Goal: Task Accomplishment & Management: Use online tool/utility

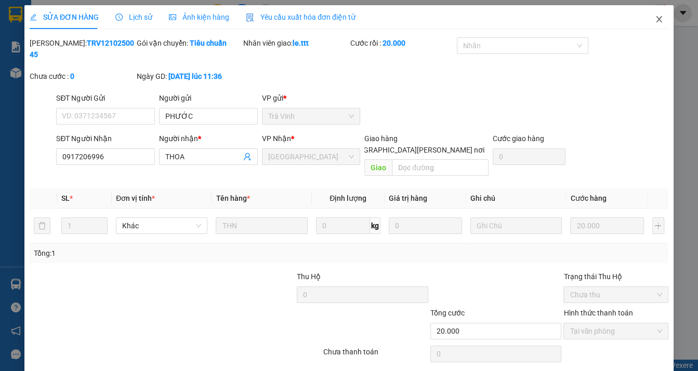
click at [655, 20] on icon "close" at bounding box center [659, 19] width 8 height 8
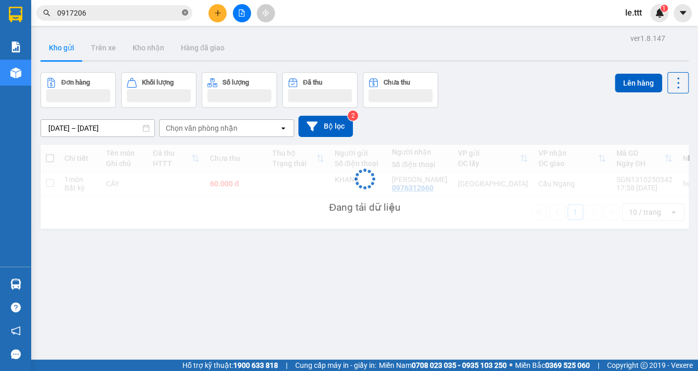
click at [184, 10] on icon "close-circle" at bounding box center [185, 12] width 6 height 6
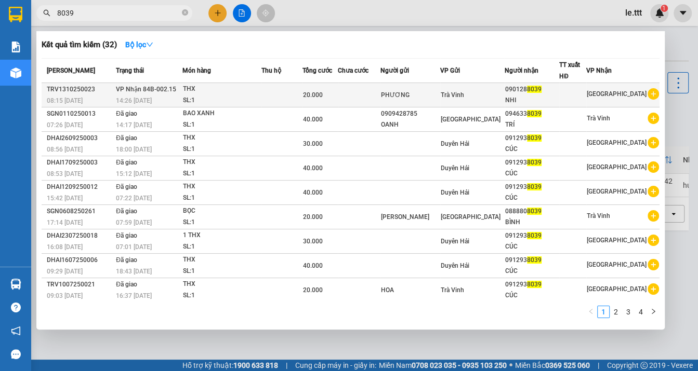
type input "8039"
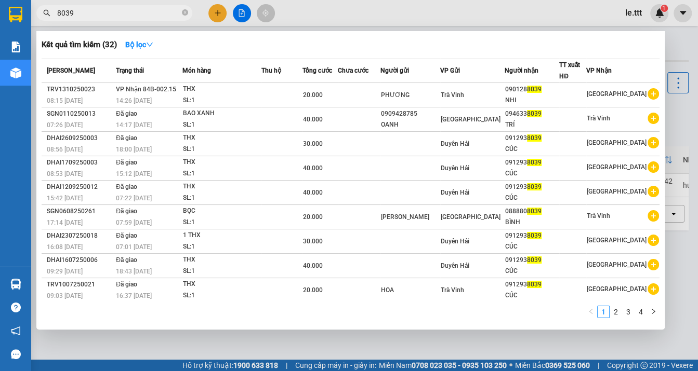
click at [295, 92] on td at bounding box center [281, 95] width 41 height 24
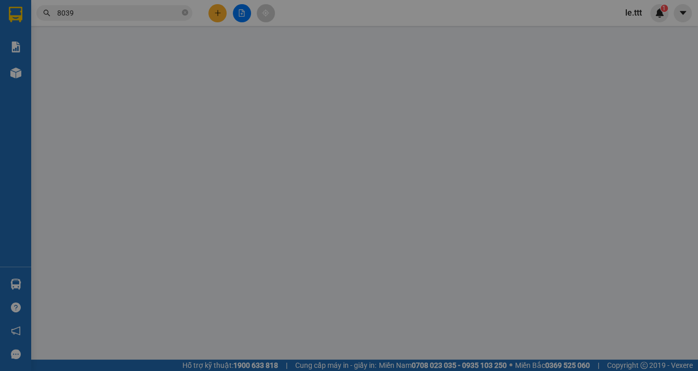
type input "PHƯƠNG"
type input "0901288039"
type input "NHI"
type input "20.000"
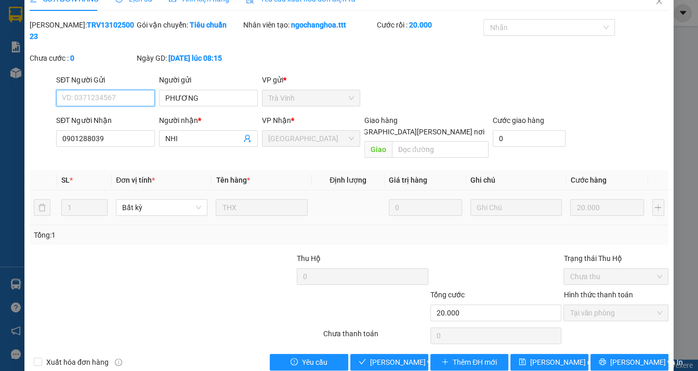
scroll to position [26, 0]
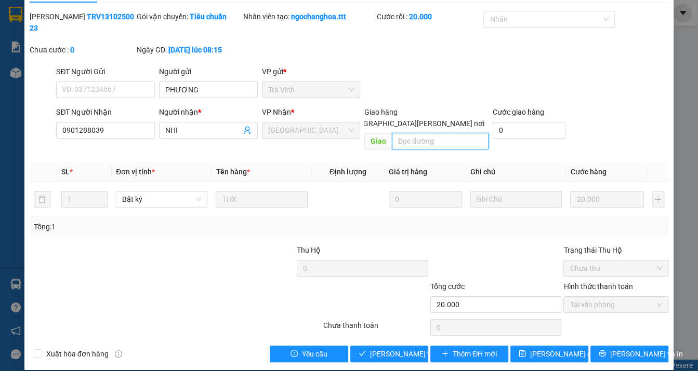
click at [415, 133] on input "text" at bounding box center [440, 141] width 97 height 17
click at [84, 129] on input "0901288039" at bounding box center [105, 130] width 99 height 17
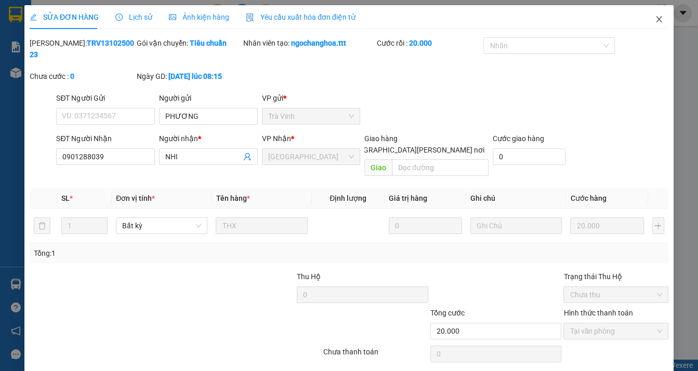
click at [656, 22] on icon "close" at bounding box center [659, 19] width 6 height 6
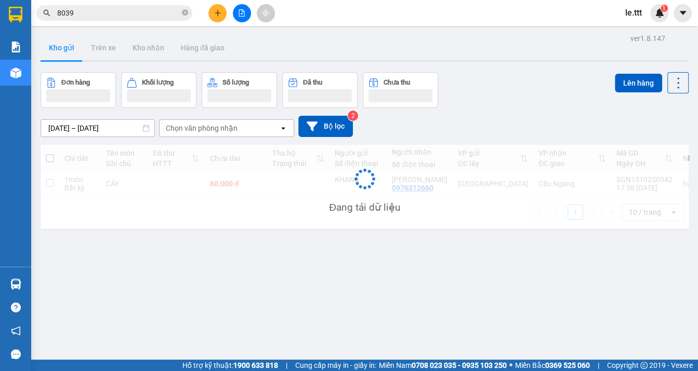
click at [183, 9] on span at bounding box center [185, 13] width 6 height 10
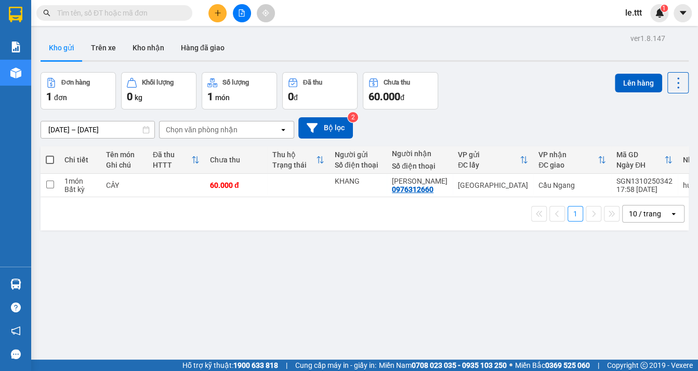
paste input "0901288039"
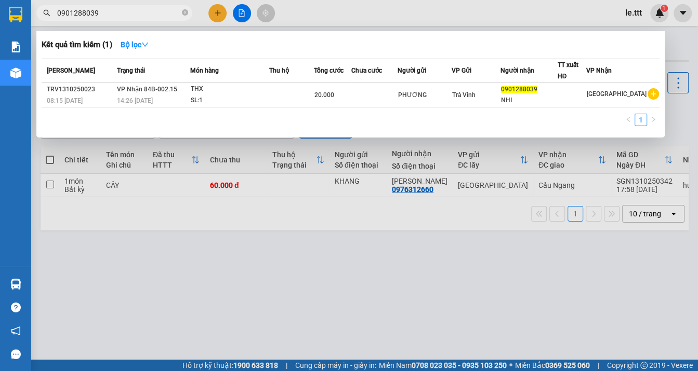
type input "0901288039"
click at [307, 243] on div at bounding box center [349, 185] width 698 height 371
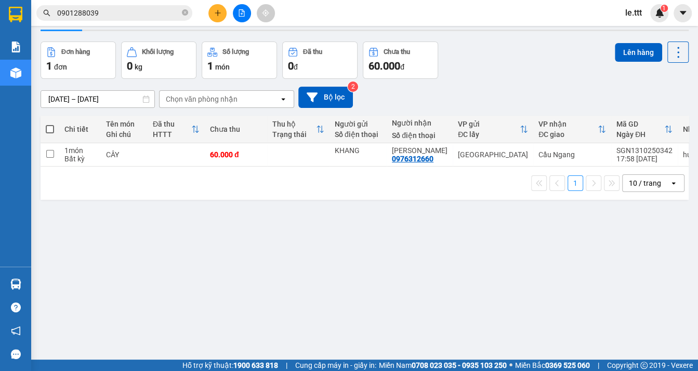
scroll to position [47, 0]
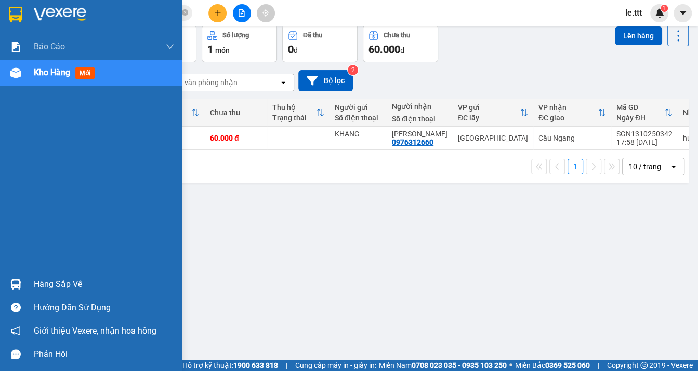
click at [55, 286] on div "Hàng sắp về" at bounding box center [104, 285] width 140 height 16
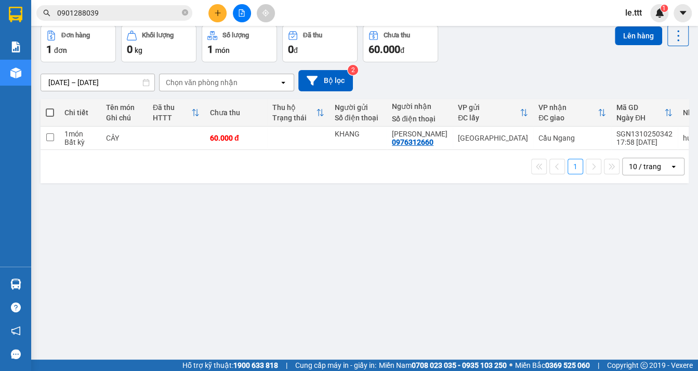
click at [152, 175] on section "Kết quả [PERSON_NAME] ( 1 ) Bộ lọc Mã ĐH Trạng thái Món hàng Thu hộ [PERSON_NAM…" at bounding box center [349, 185] width 698 height 371
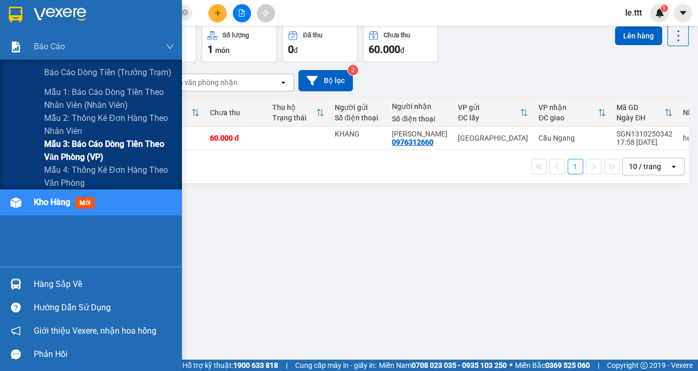
click at [90, 151] on span "Mẫu 3: Báo cáo dòng tiền theo văn phòng (VP)" at bounding box center [109, 151] width 130 height 26
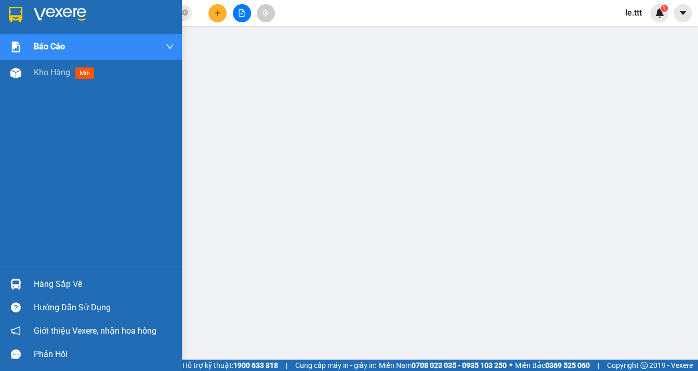
click at [11, 287] on img at bounding box center [15, 284] width 11 height 11
click at [42, 78] on div "Kho hàng mới" at bounding box center [66, 72] width 65 height 13
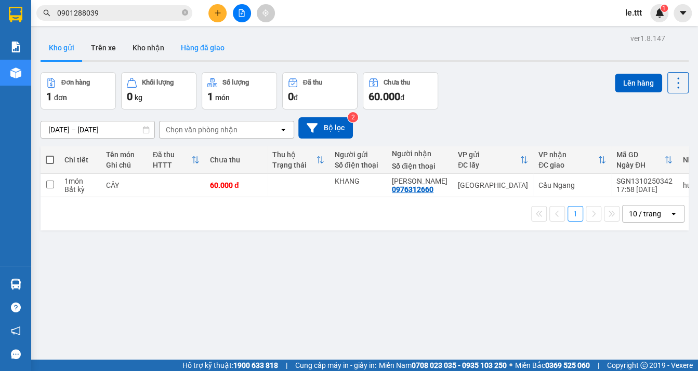
click at [208, 50] on button "Hàng đã giao" at bounding box center [202, 47] width 60 height 25
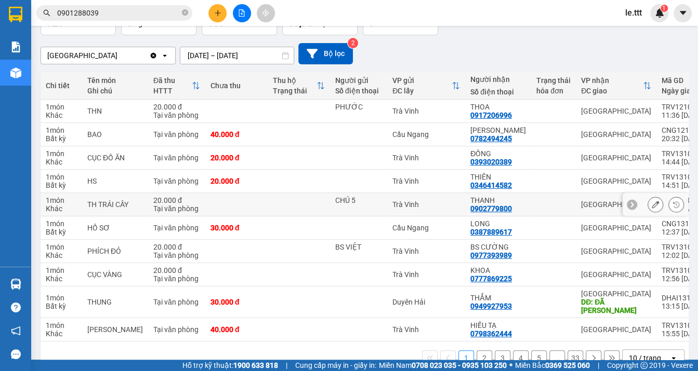
scroll to position [11, 0]
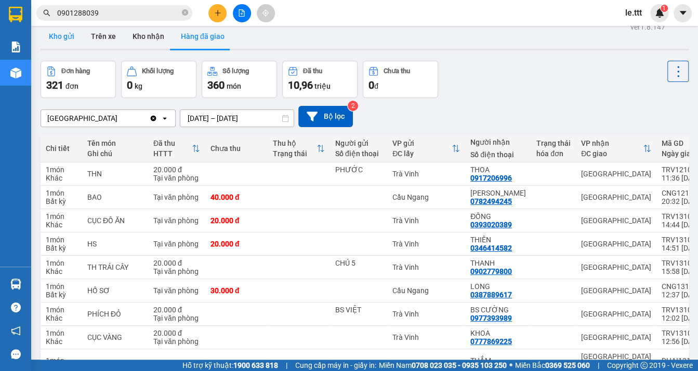
click at [69, 41] on button "Kho gửi" at bounding box center [62, 36] width 42 height 25
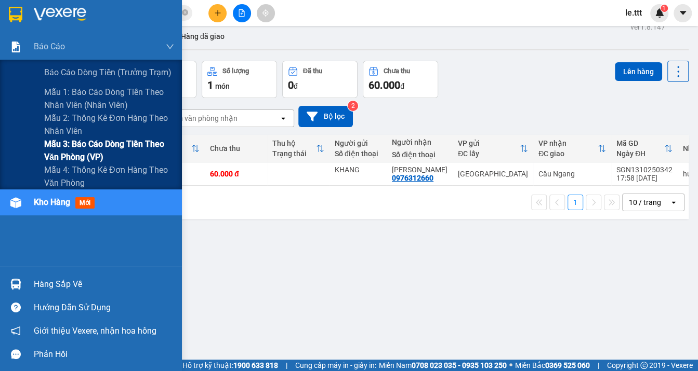
click at [77, 155] on span "Mẫu 3: Báo cáo dòng tiền theo văn phòng (VP)" at bounding box center [109, 151] width 130 height 26
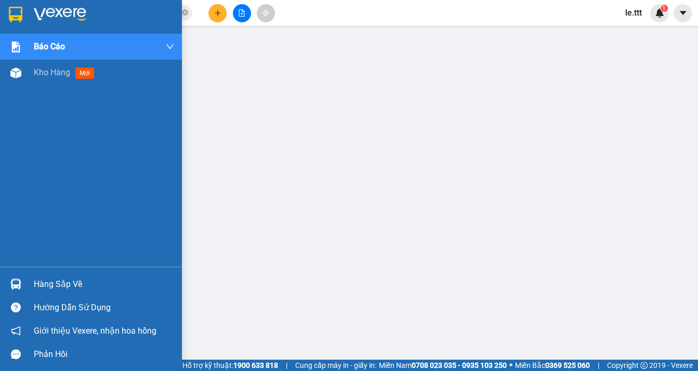
click at [19, 285] on img at bounding box center [15, 284] width 11 height 11
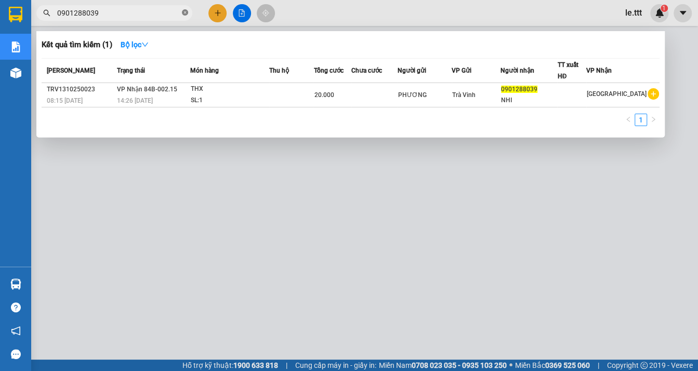
click at [187, 14] on icon "close-circle" at bounding box center [185, 12] width 6 height 6
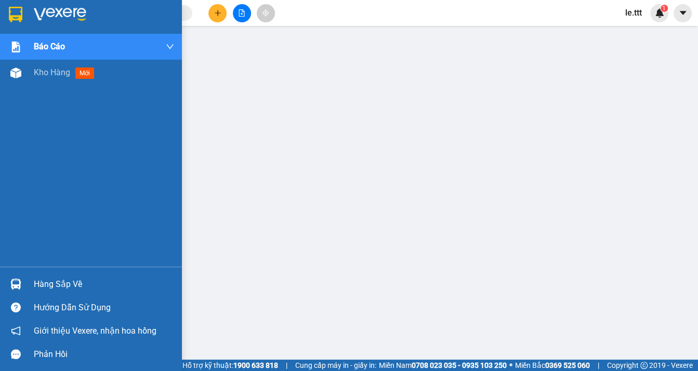
click at [55, 282] on div "Hàng sắp về" at bounding box center [104, 285] width 140 height 16
click at [18, 283] on img at bounding box center [15, 284] width 11 height 11
click at [23, 289] on div at bounding box center [16, 284] width 18 height 18
click at [24, 74] on div at bounding box center [16, 73] width 18 height 18
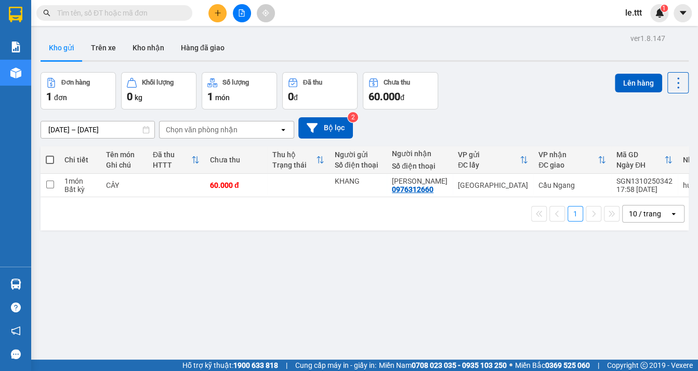
click at [334, 259] on div "ver 1.8.147 Kho gửi Trên xe [PERSON_NAME] Hàng đã [PERSON_NAME] hàng 1 đơn [PER…" at bounding box center [364, 216] width 656 height 371
click at [145, 46] on button "Kho nhận" at bounding box center [148, 47] width 48 height 25
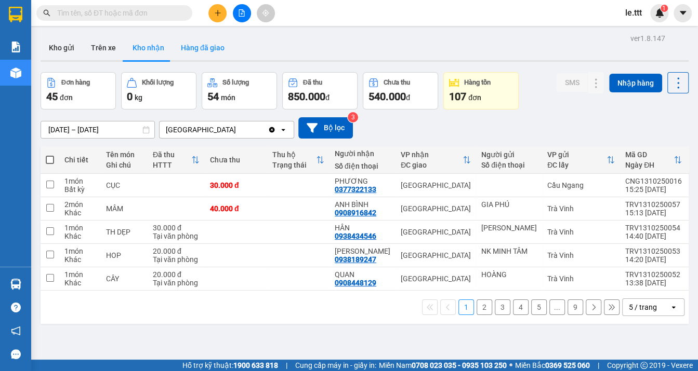
click at [217, 49] on button "Hàng đã giao" at bounding box center [202, 47] width 60 height 25
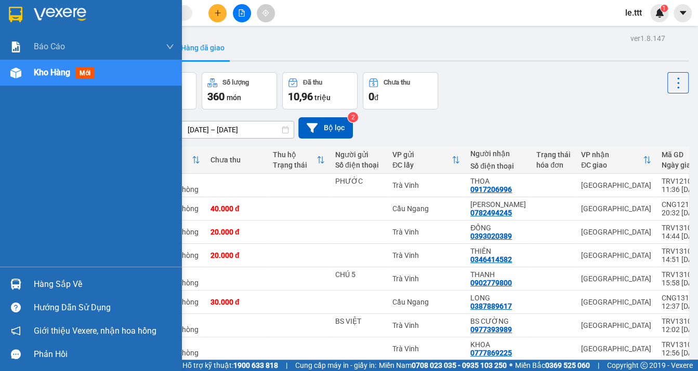
click at [31, 286] on div "Hàng sắp về" at bounding box center [91, 284] width 182 height 23
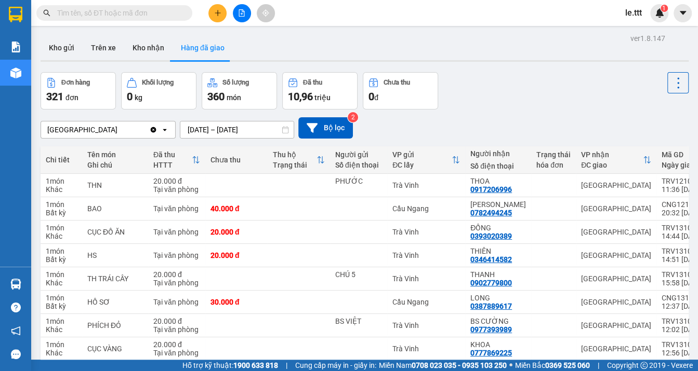
click at [506, 140] on section "Kết quả [PERSON_NAME] ( 1 ) Bộ lọc Mã ĐH Trạng thái Món hàng Thu hộ [PERSON_NAM…" at bounding box center [349, 185] width 698 height 371
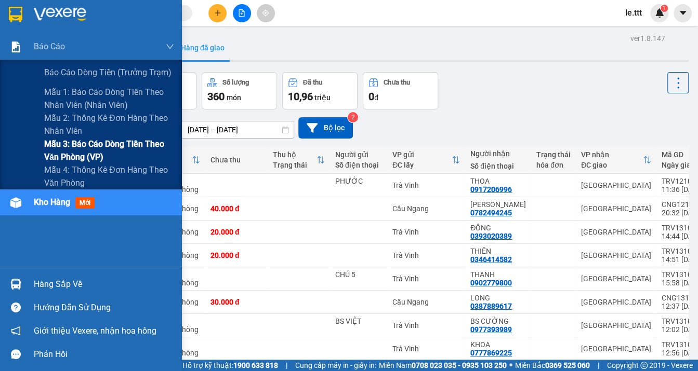
click at [69, 155] on span "Mẫu 3: Báo cáo dòng tiền theo văn phòng (VP)" at bounding box center [109, 151] width 130 height 26
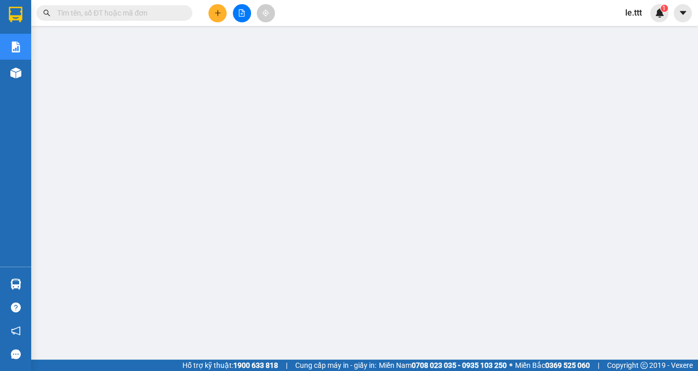
click at [118, 13] on input "text" at bounding box center [118, 12] width 123 height 11
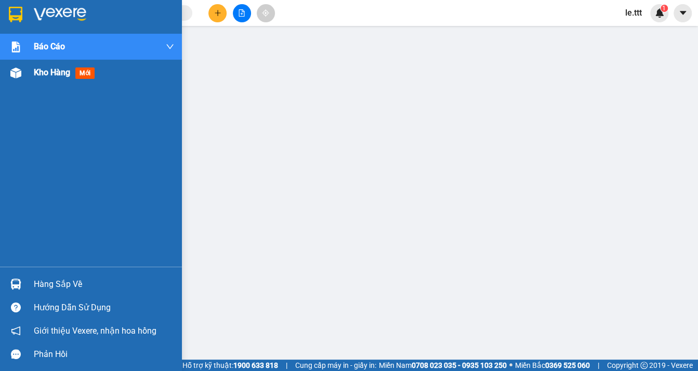
click at [47, 84] on div "Kho hàng mới" at bounding box center [104, 73] width 140 height 26
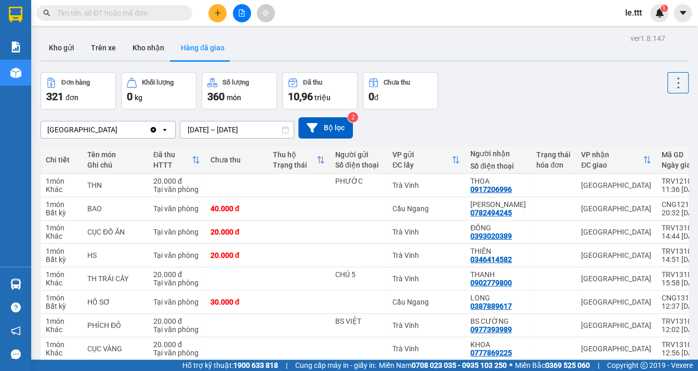
click at [163, 17] on input "text" at bounding box center [118, 12] width 123 height 11
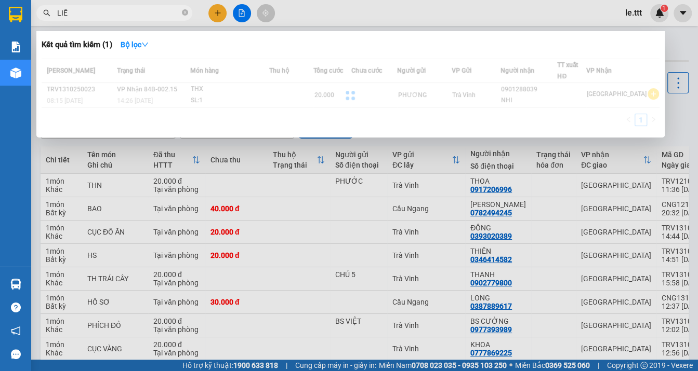
type input "LIÊN"
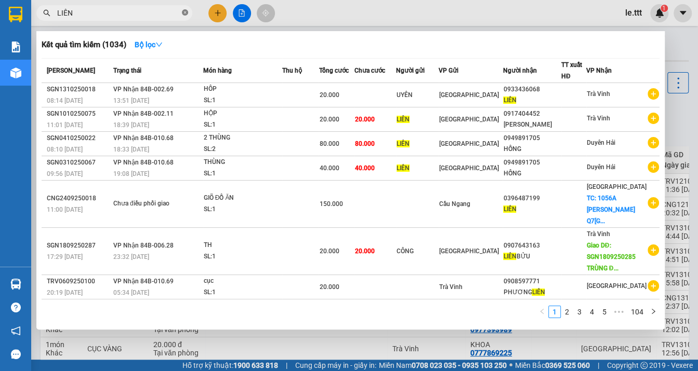
click at [184, 14] on icon "close-circle" at bounding box center [185, 12] width 6 height 6
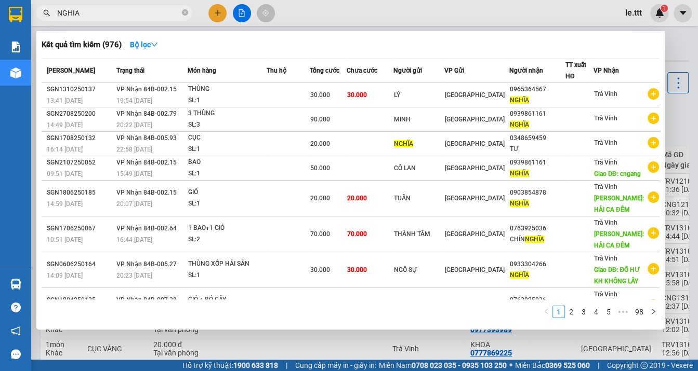
type input "NGHIA"
click at [391, 21] on div at bounding box center [349, 185] width 698 height 371
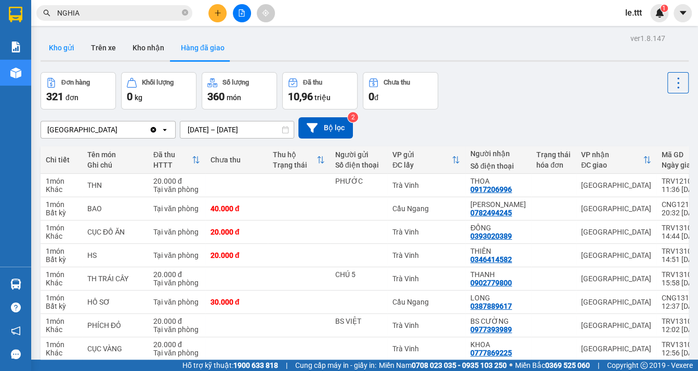
click at [51, 51] on button "Kho gửi" at bounding box center [62, 47] width 42 height 25
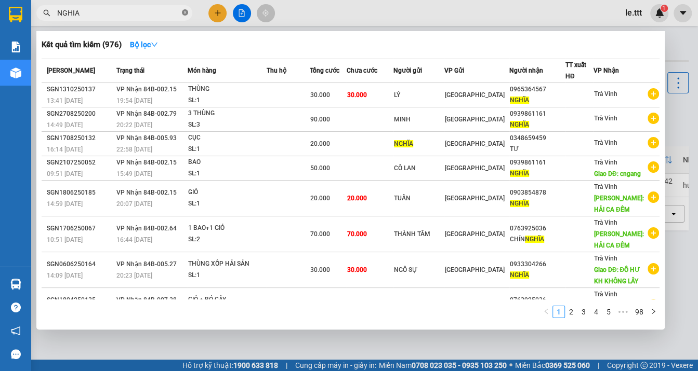
click at [187, 15] on icon "close-circle" at bounding box center [185, 12] width 6 height 6
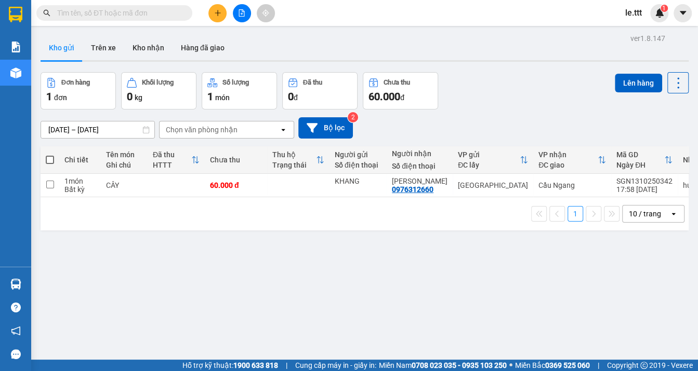
click at [263, 273] on div "ver 1.8.147 Kho gửi Trên xe [PERSON_NAME] Hàng đã [PERSON_NAME] hàng 1 đơn [PER…" at bounding box center [364, 216] width 656 height 371
click at [202, 48] on button "Hàng đã giao" at bounding box center [202, 47] width 60 height 25
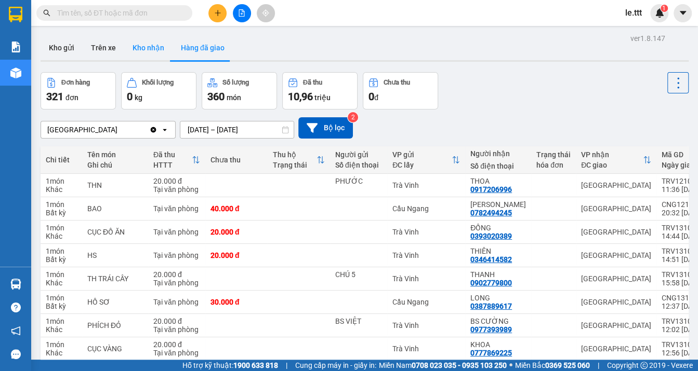
click at [140, 51] on button "Kho nhận" at bounding box center [148, 47] width 48 height 25
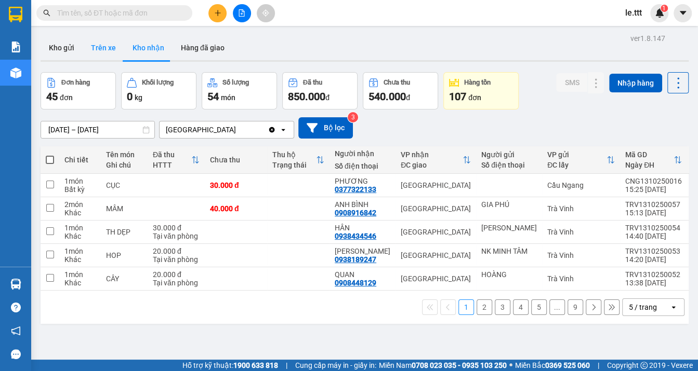
click at [104, 46] on button "Trên xe" at bounding box center [104, 47] width 42 height 25
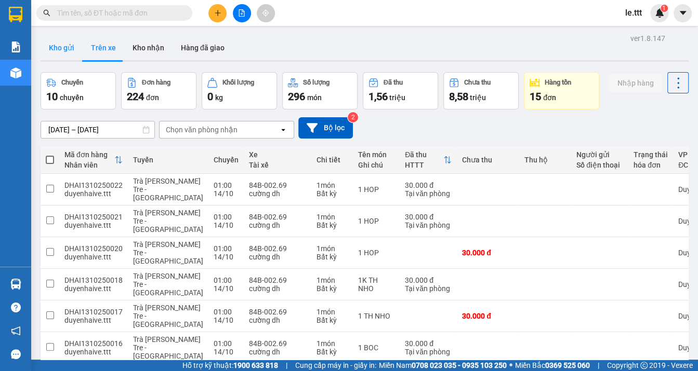
click at [62, 44] on button "Kho gửi" at bounding box center [62, 47] width 42 height 25
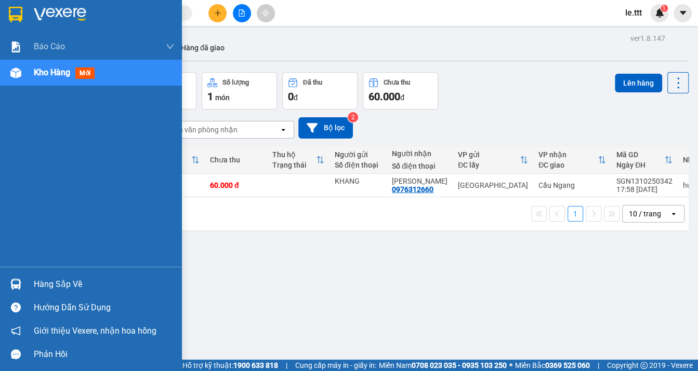
click at [21, 281] on div at bounding box center [16, 284] width 18 height 18
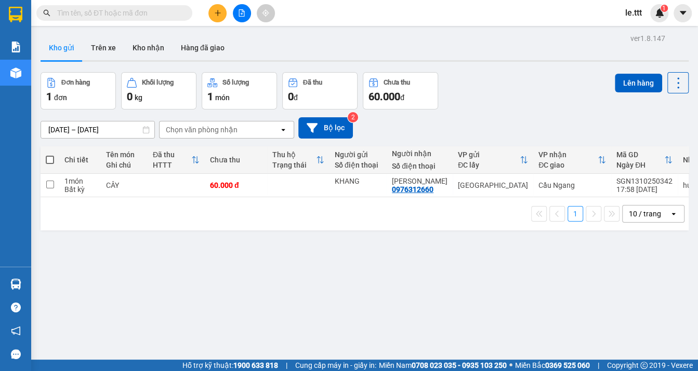
click at [524, 126] on section "Kết quả [PERSON_NAME] ( 976 ) Bộ lọc Mã ĐH Trạng thái Món hàng Thu hộ [PERSON_N…" at bounding box center [349, 185] width 698 height 371
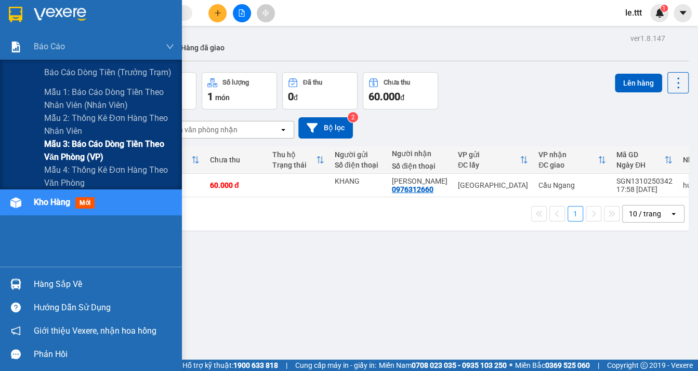
click at [84, 151] on span "Mẫu 3: Báo cáo dòng tiền theo văn phòng (VP)" at bounding box center [109, 151] width 130 height 26
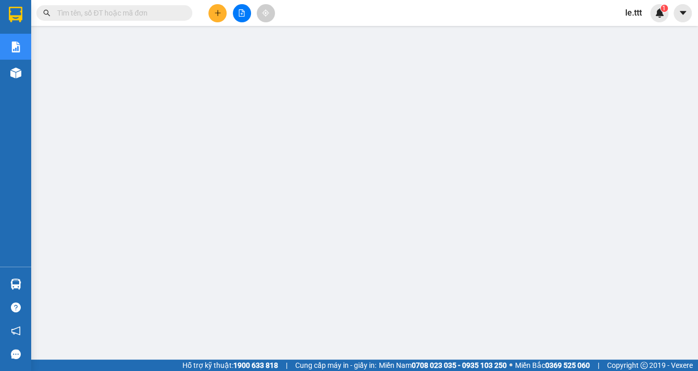
click at [636, 14] on span "le.ttt" at bounding box center [633, 12] width 33 height 13
click at [648, 32] on span "Đăng xuất" at bounding box center [654, 31] width 44 height 11
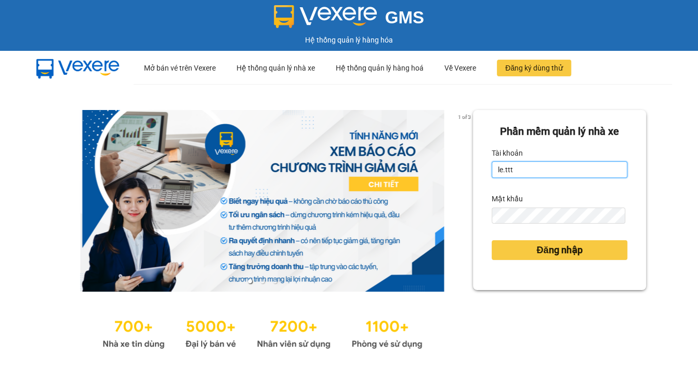
click at [551, 170] on input "le.ttt" at bounding box center [560, 170] width 136 height 17
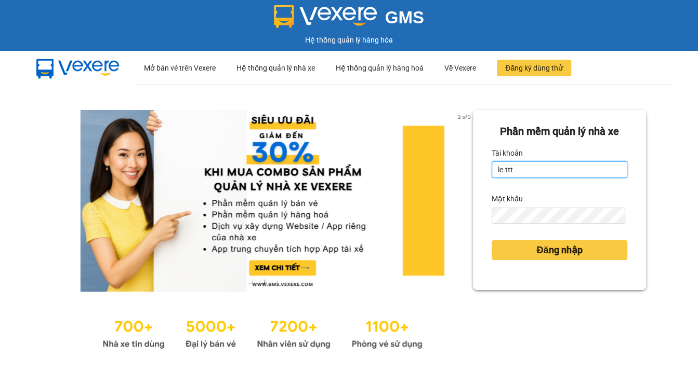
type input "manhsggg.ttt"
